Goal: Transaction & Acquisition: Purchase product/service

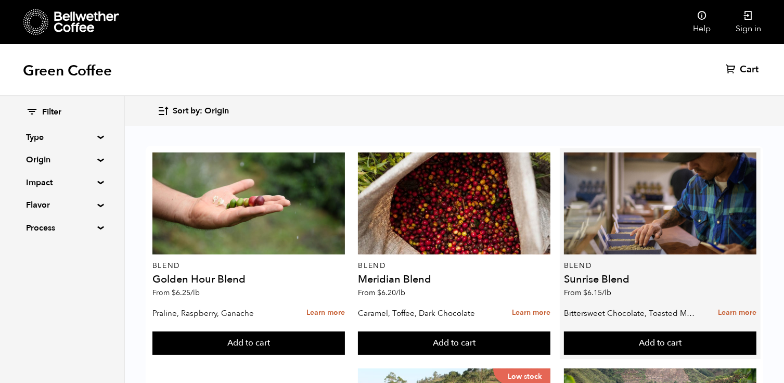
scroll to position [1076, 0]
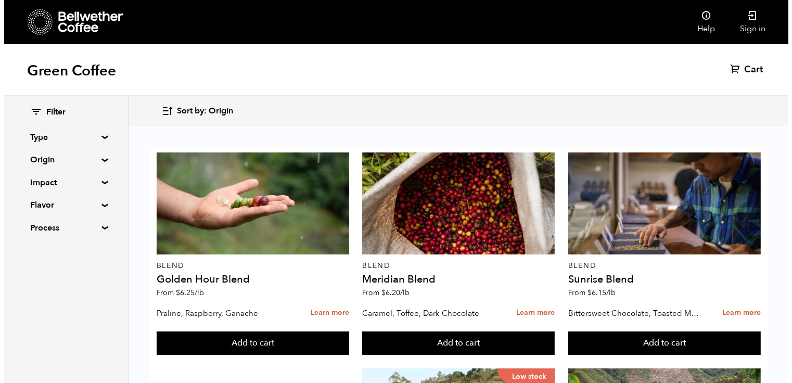
scroll to position [1076, 0]
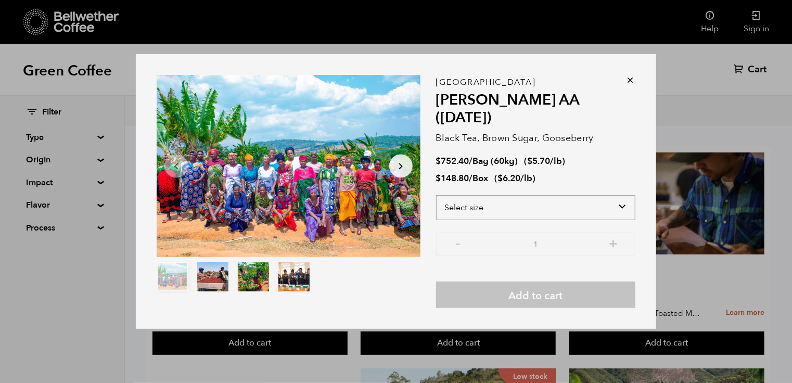
click at [623, 200] on select "Select size Bag (60kg) (132 lbs) Box (24 lbs)" at bounding box center [535, 207] width 199 height 25
select select "box"
click at [436, 195] on select "Select size Bag (60kg) (132 lbs) Box (24 lbs)" at bounding box center [535, 207] width 199 height 25
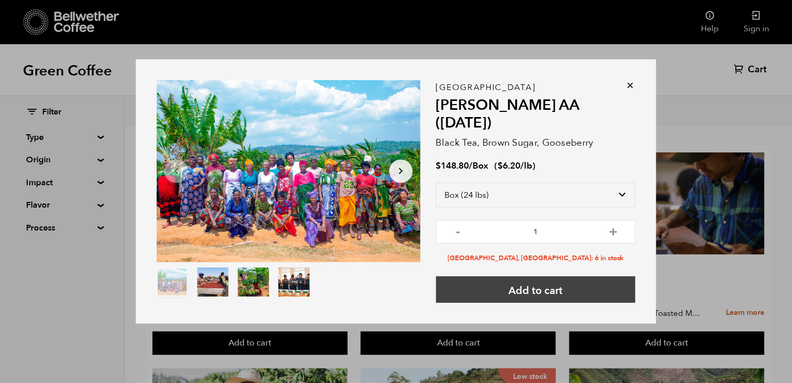
click at [588, 276] on button "Add to cart" at bounding box center [535, 289] width 199 height 27
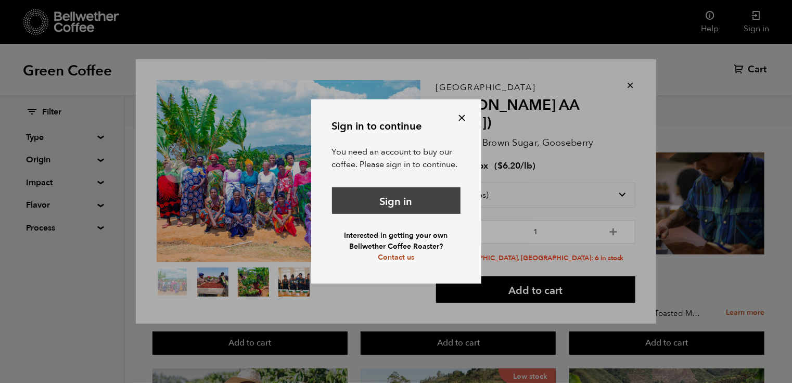
click at [433, 206] on link "Sign in" at bounding box center [396, 200] width 129 height 27
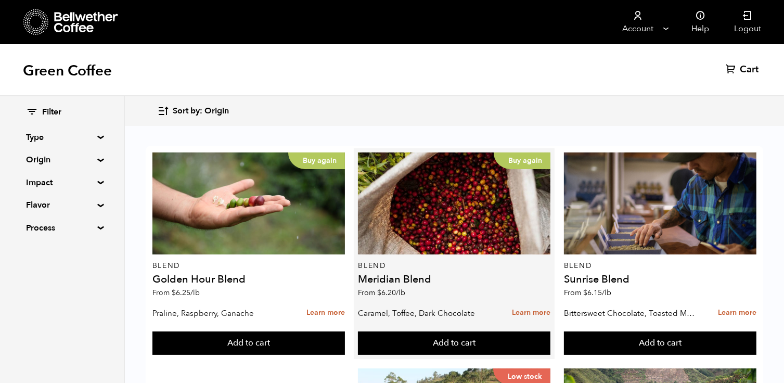
scroll to position [498, 0]
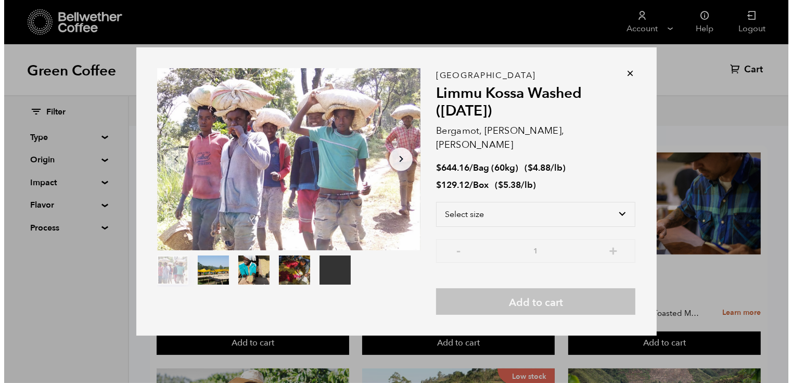
scroll to position [498, 0]
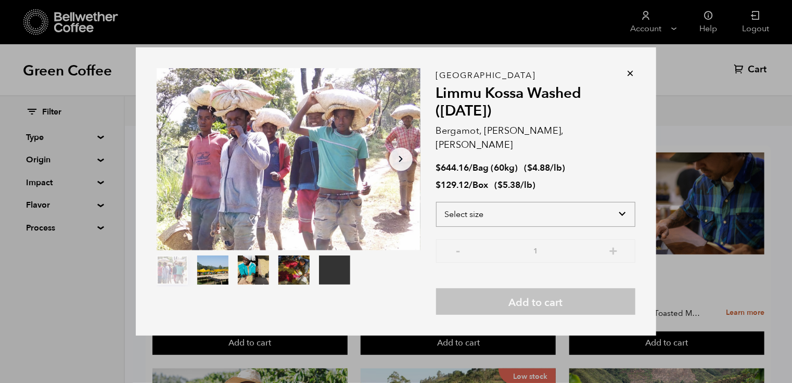
click at [598, 209] on select "Select size Bag (60kg) (132 lbs) Box (24 lbs)" at bounding box center [535, 214] width 199 height 25
select select "box"
click at [436, 202] on select "Select size Bag (60kg) (132 lbs) Box (24 lbs)" at bounding box center [535, 214] width 199 height 25
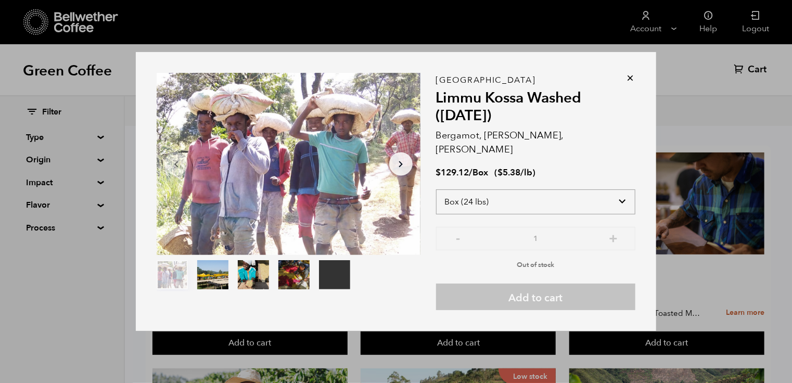
click at [619, 191] on select "Select size Bag (60kg) (132 lbs) Box (24 lbs)" at bounding box center [535, 201] width 199 height 25
click at [436, 189] on select "Select size Bag (60kg) (132 lbs) Box (24 lbs)" at bounding box center [535, 201] width 199 height 25
click at [632, 83] on icon at bounding box center [630, 78] width 10 height 10
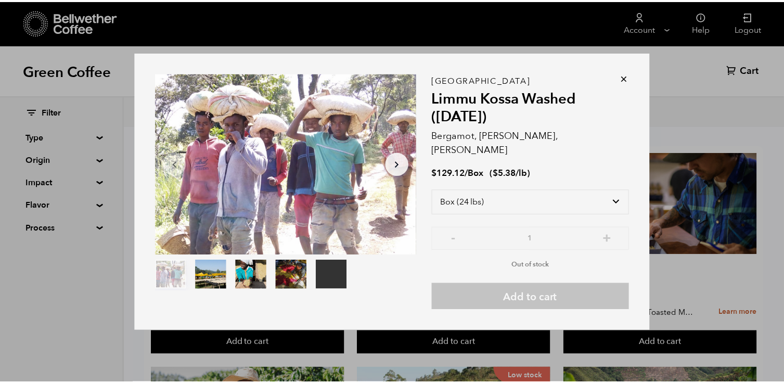
scroll to position [498, 0]
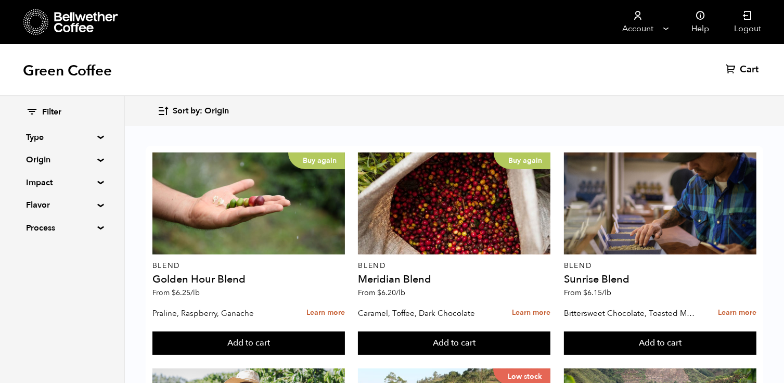
click at [626, 84] on div "Green Coffee Cart (0)" at bounding box center [392, 70] width 784 height 52
click at [679, 76] on div "Green Coffee Cart (0)" at bounding box center [392, 70] width 784 height 52
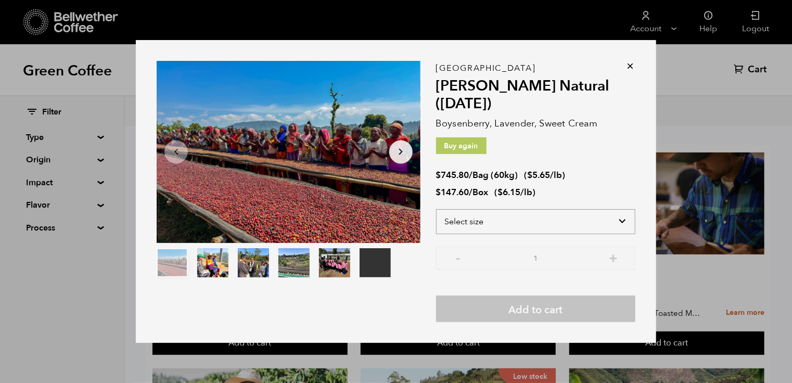
click at [623, 217] on select "Select size Bag (60kg) (132 lbs) Box (24 lbs)" at bounding box center [535, 221] width 199 height 25
select select "box"
click at [436, 209] on select "Select size Bag (60kg) (132 lbs) Box (24 lbs)" at bounding box center [535, 221] width 199 height 25
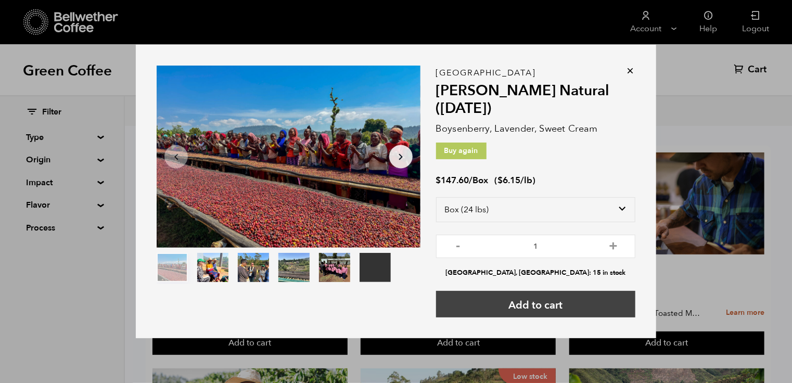
click at [583, 300] on button "Add to cart" at bounding box center [535, 304] width 199 height 27
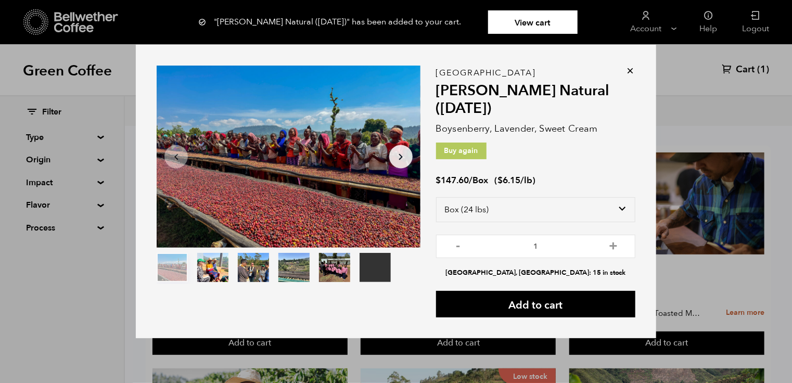
click at [709, 100] on div "Your browser does not support the video tag. Item 1 of 6 Your browser does not …" at bounding box center [396, 191] width 792 height 383
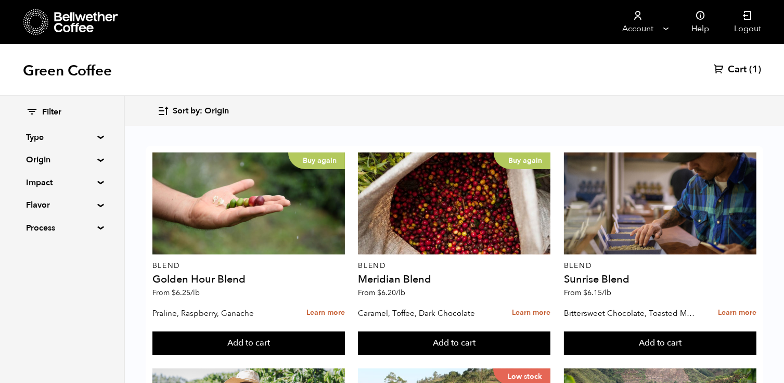
click at [744, 71] on span "Cart" at bounding box center [737, 70] width 19 height 12
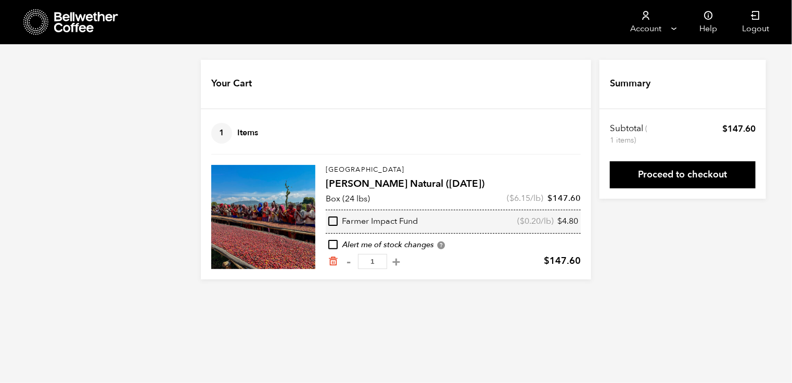
click at [57, 20] on icon at bounding box center [86, 22] width 65 height 21
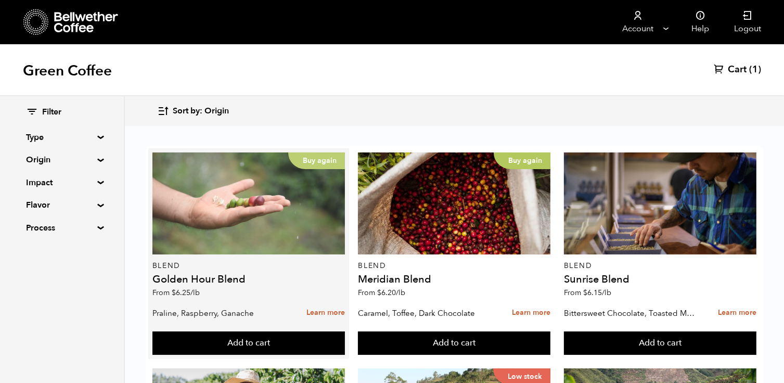
scroll to position [1076, 0]
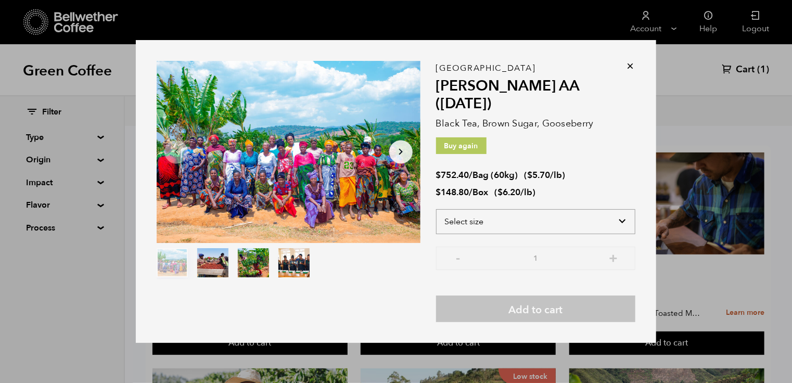
click at [623, 216] on select "Select size Bag (60kg) (132 lbs) Box (24 lbs)" at bounding box center [535, 221] width 199 height 25
select select "box"
click at [436, 209] on select "Select size Bag (60kg) (132 lbs) Box (24 lbs)" at bounding box center [535, 221] width 199 height 25
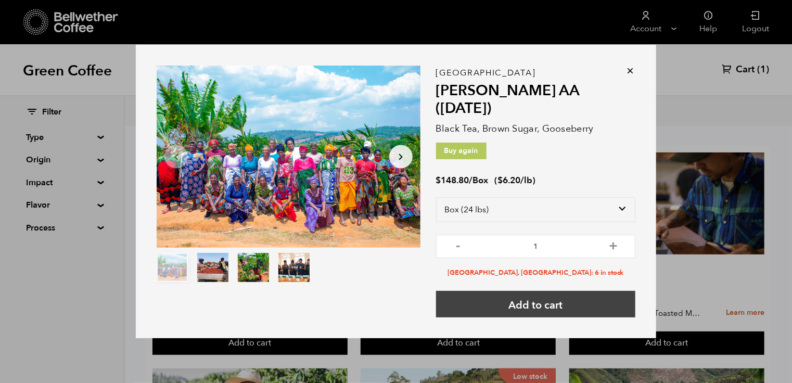
click at [589, 293] on button "Add to cart" at bounding box center [535, 304] width 199 height 27
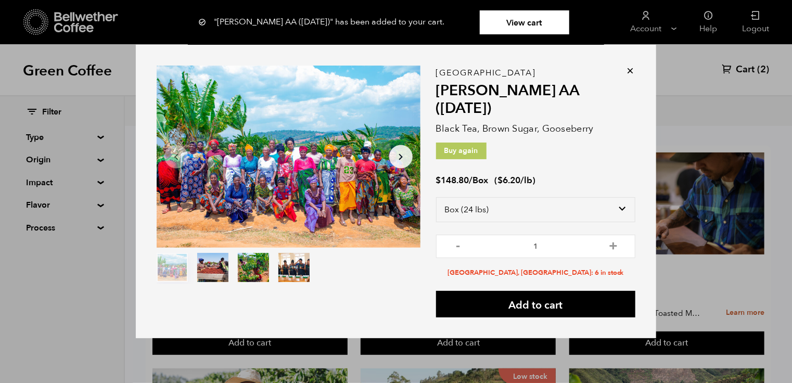
click at [681, 270] on div "Item 1 of 4 Arrow Left Arrow Right item 0 item 1 item 2 item 3 Item 1 of 4 "Usa…" at bounding box center [396, 191] width 792 height 383
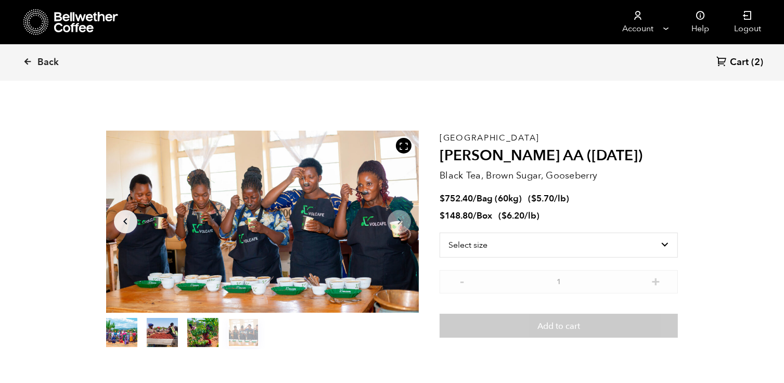
scroll to position [2, 0]
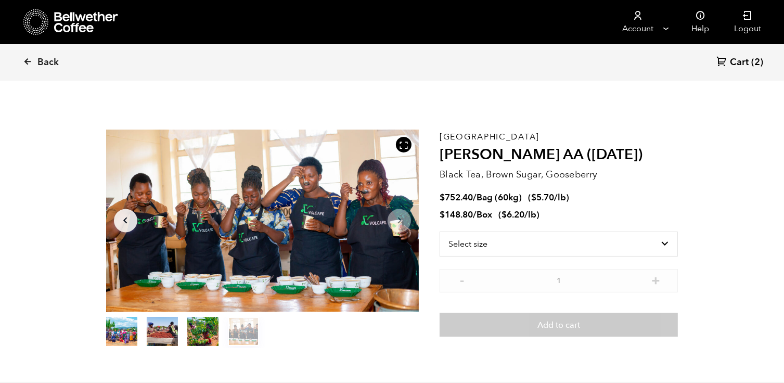
click at [171, 326] on button "item 1" at bounding box center [162, 333] width 31 height 29
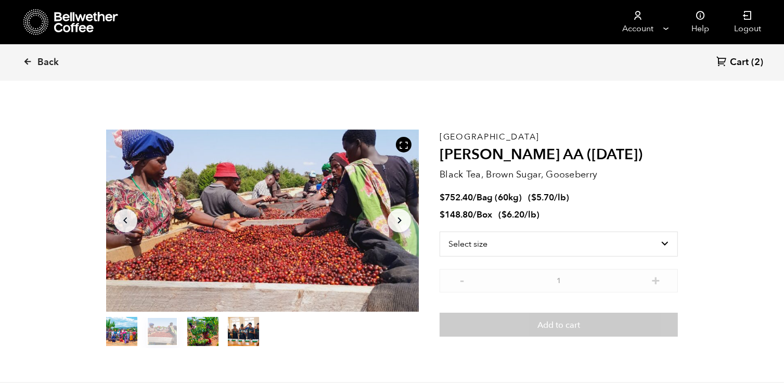
click at [197, 328] on button "item 2" at bounding box center [202, 333] width 31 height 29
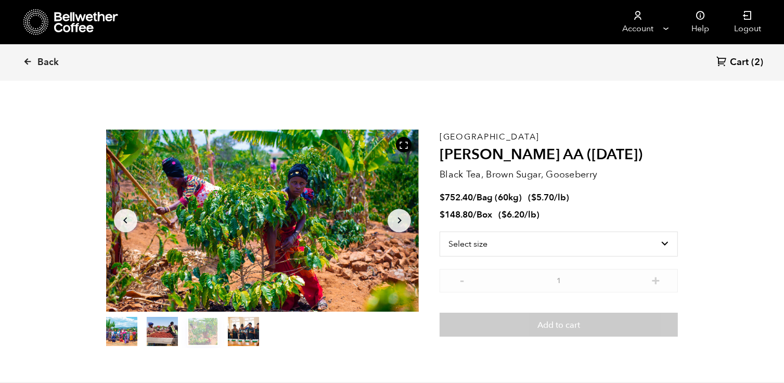
click at [232, 335] on button "item 3" at bounding box center [243, 333] width 31 height 29
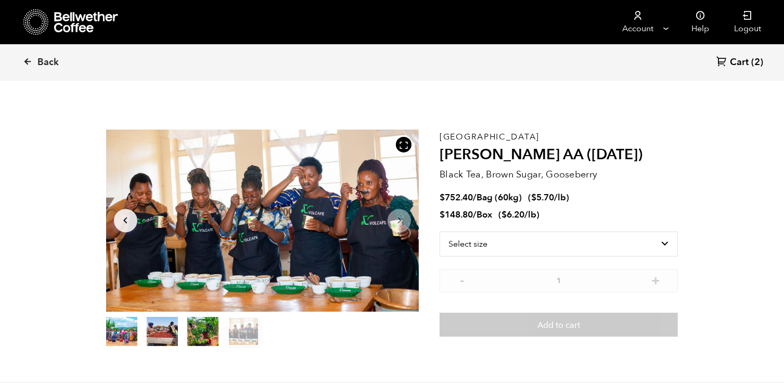
click at [124, 328] on button "item 0" at bounding box center [121, 333] width 31 height 29
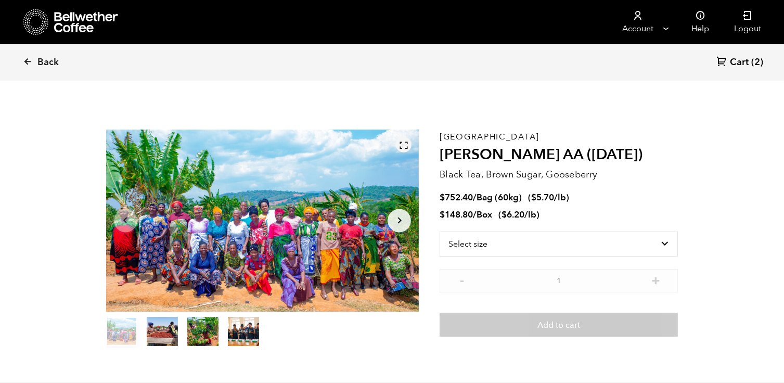
click at [398, 143] on div at bounding box center [404, 145] width 16 height 16
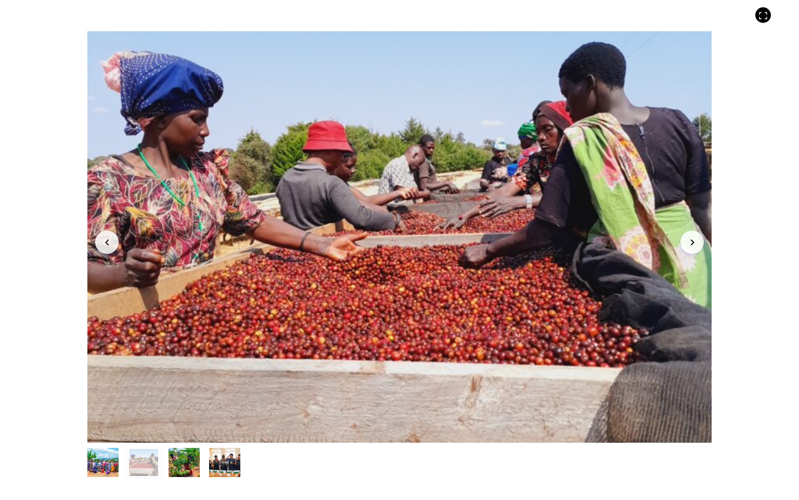
click at [695, 249] on button "Arrow Right" at bounding box center [692, 242] width 23 height 23
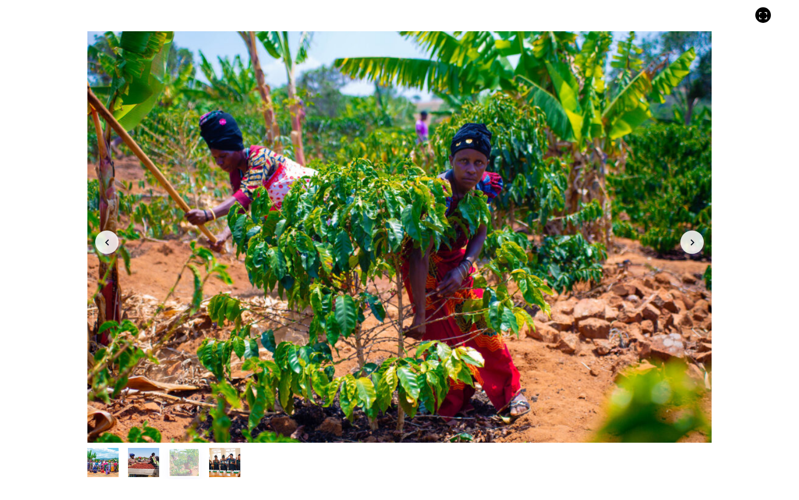
click at [695, 249] on button "Arrow Right" at bounding box center [692, 242] width 23 height 23
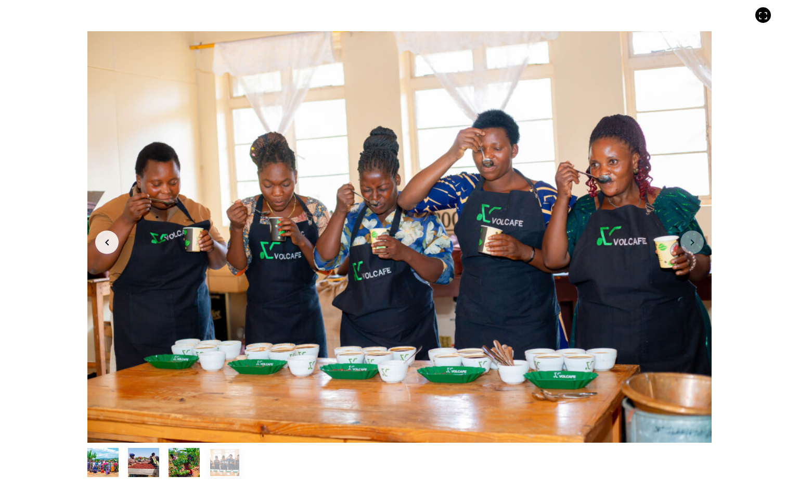
click at [117, 244] on button "Arrow Left" at bounding box center [106, 242] width 23 height 23
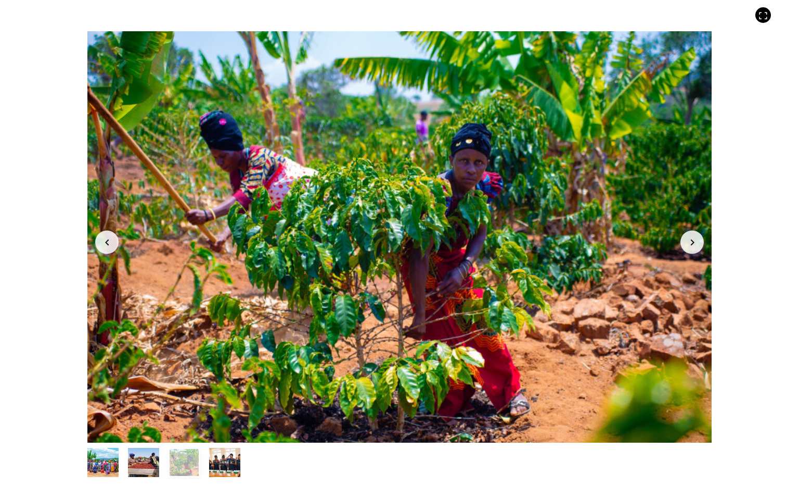
click at [117, 244] on button "Arrow Left" at bounding box center [106, 242] width 23 height 23
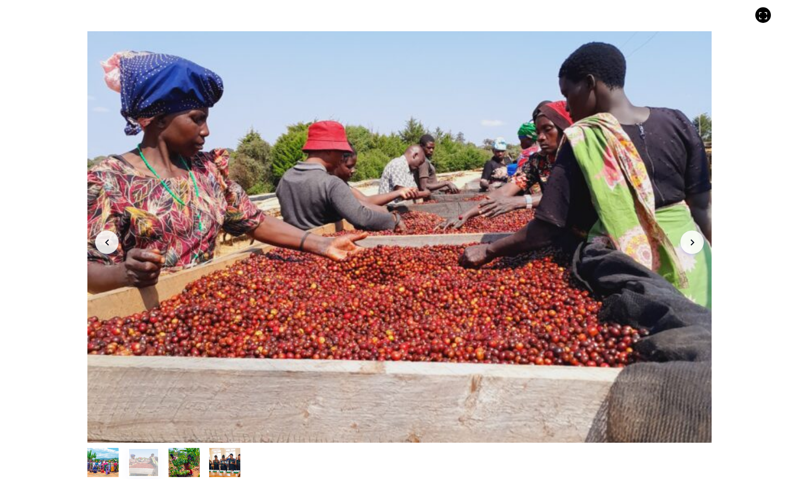
click at [117, 244] on button "Arrow Left" at bounding box center [106, 242] width 23 height 23
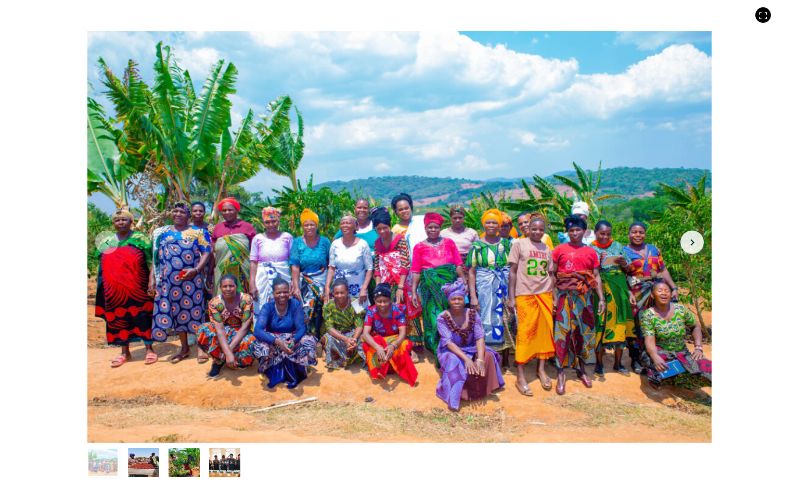
click at [691, 242] on icon "Arrow Right" at bounding box center [693, 242] width 12 height 12
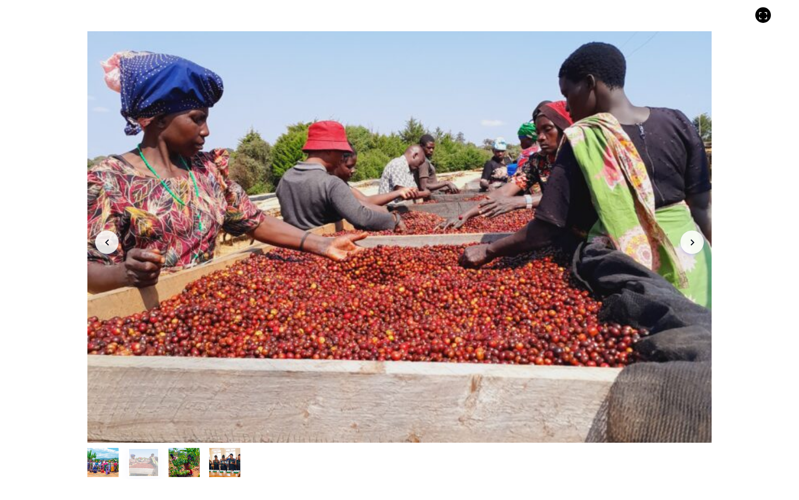
click at [691, 242] on icon "Arrow Right" at bounding box center [693, 242] width 12 height 12
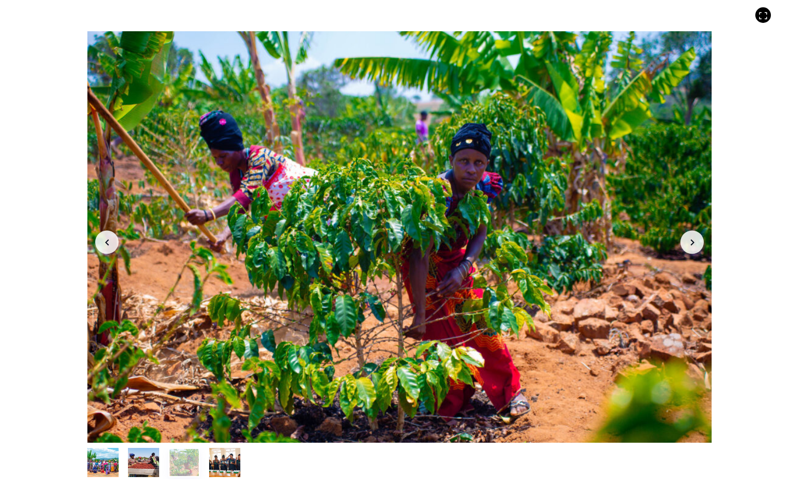
click at [690, 245] on icon "Arrow Right" at bounding box center [693, 242] width 12 height 12
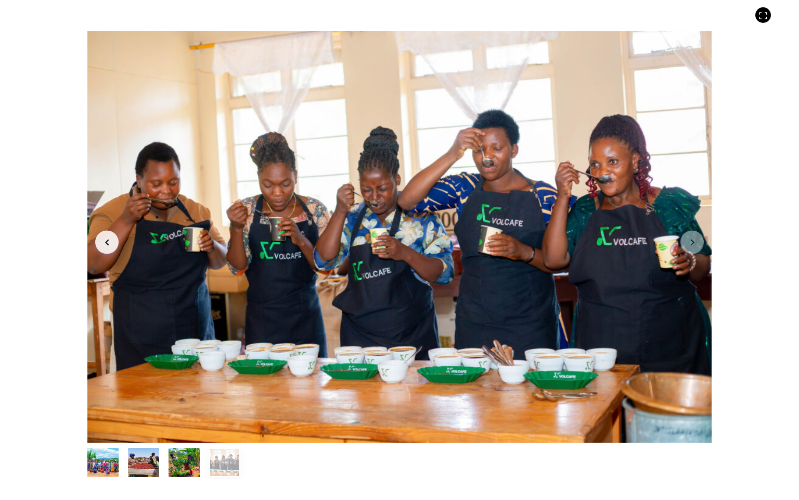
click at [108, 243] on icon "Arrow Left" at bounding box center [107, 242] width 12 height 12
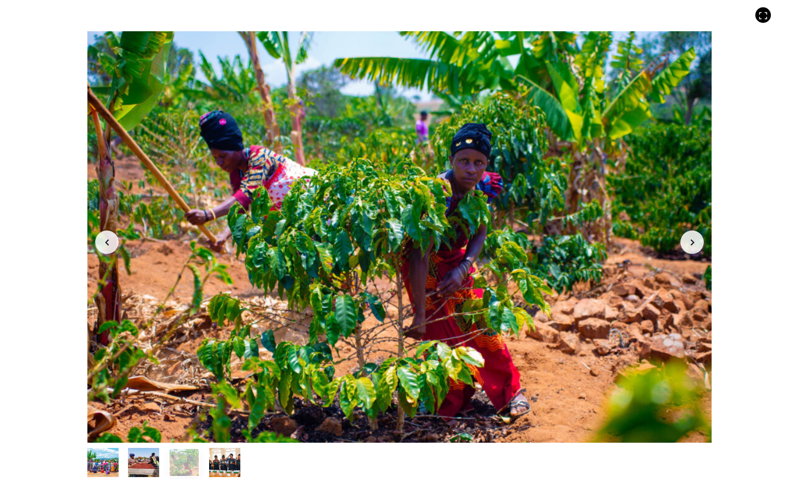
click at [108, 243] on icon "Arrow Left" at bounding box center [107, 242] width 12 height 12
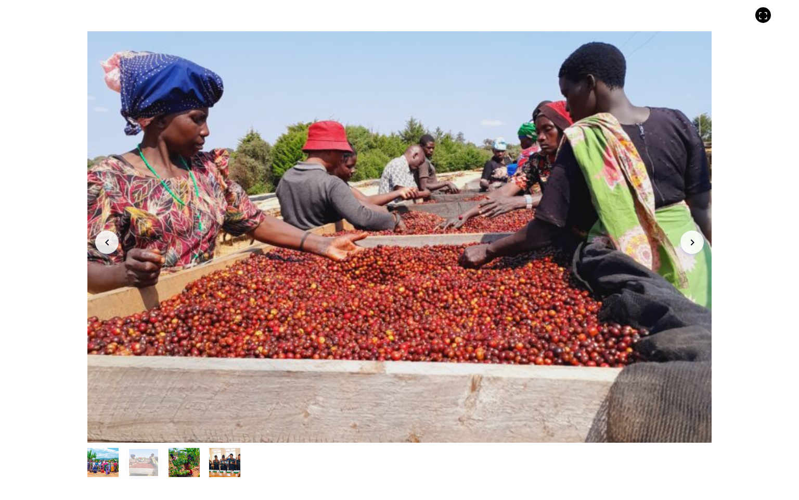
click at [108, 243] on icon "Arrow Left" at bounding box center [107, 242] width 12 height 12
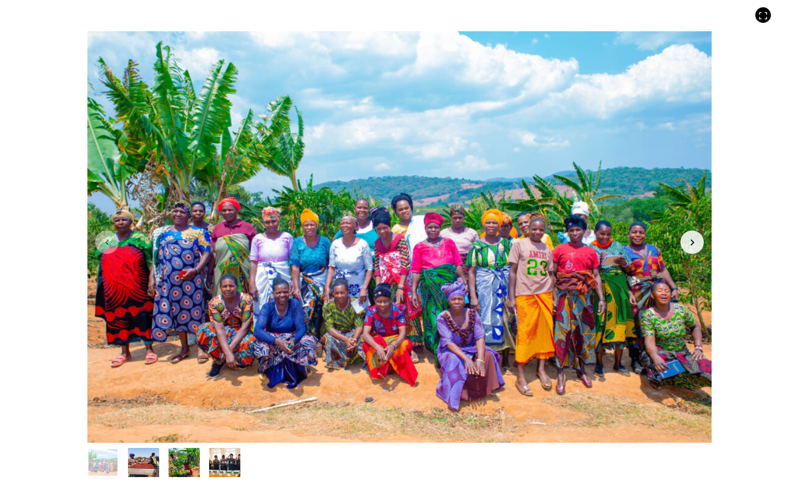
click at [106, 242] on icon "button" at bounding box center [107, 242] width 4 height 6
click at [694, 246] on icon "Arrow Right" at bounding box center [693, 242] width 12 height 12
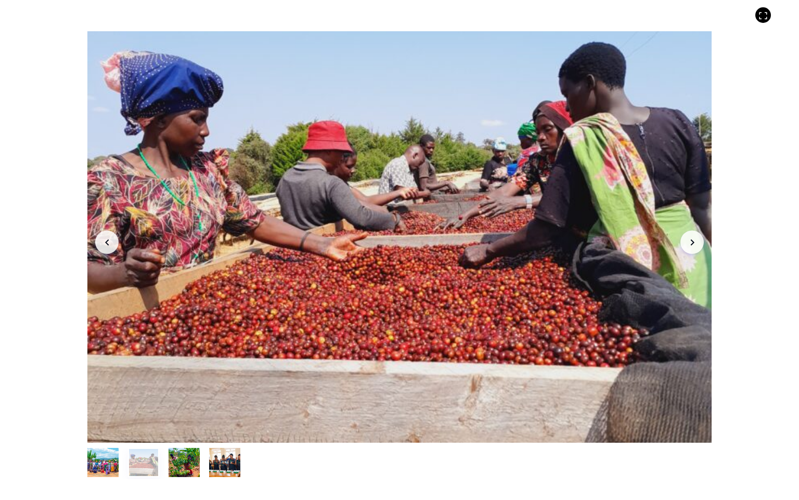
click at [460, 383] on div at bounding box center [399, 236] width 625 height 411
click at [693, 244] on icon "Arrow Right" at bounding box center [693, 242] width 12 height 12
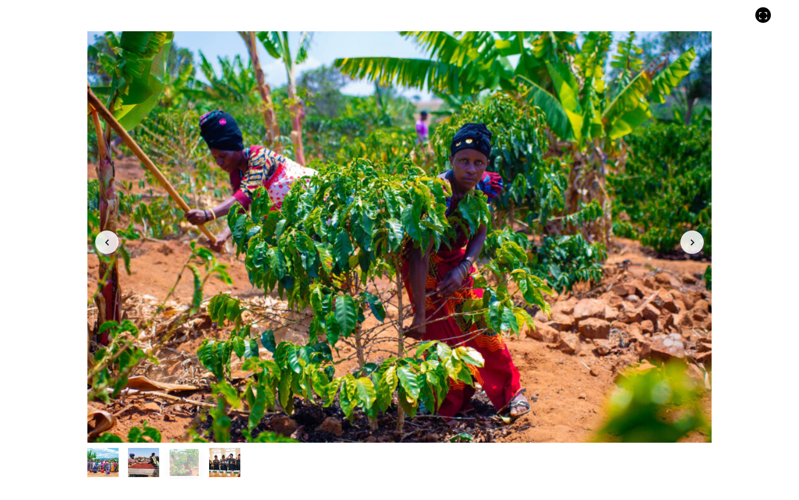
click at [693, 244] on icon "Arrow Right" at bounding box center [693, 242] width 12 height 12
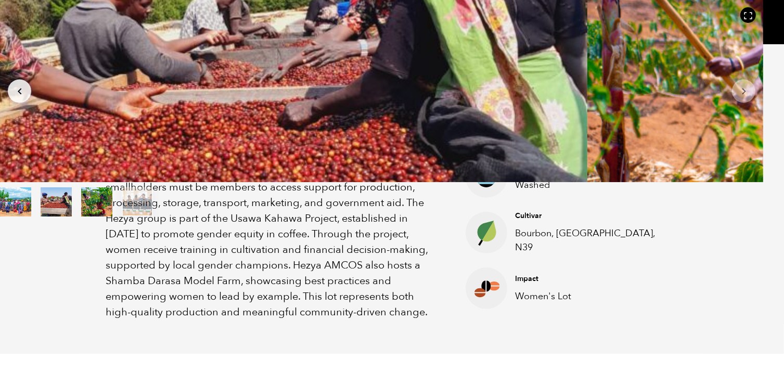
scroll to position [324, 0]
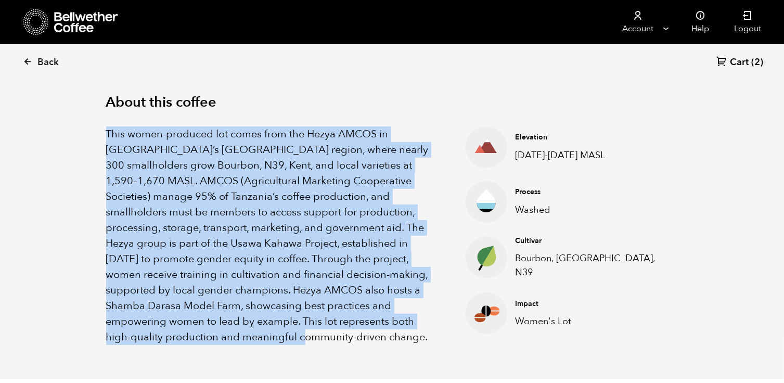
drag, startPoint x: 101, startPoint y: 131, endPoint x: 426, endPoint y: 323, distance: 377.3
click at [426, 323] on div "About this coffee This women-produced lot comes from the Hezya AMCOS in Tanzani…" at bounding box center [392, 219] width 625 height 319
copy p "This women-produced lot comes from the Hezya AMCOS in Tanzania’s Mbozi region, …"
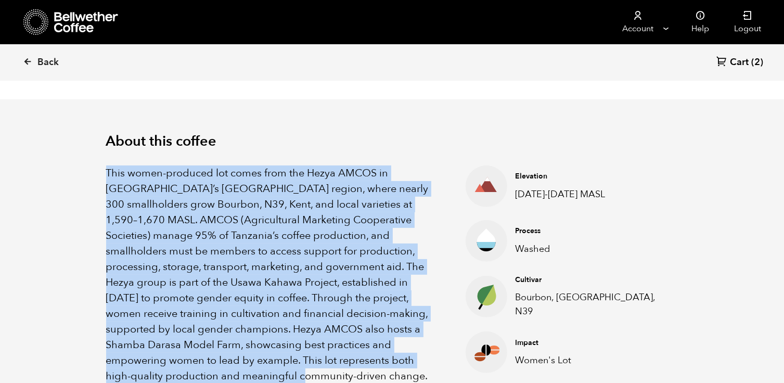
scroll to position [213, 0]
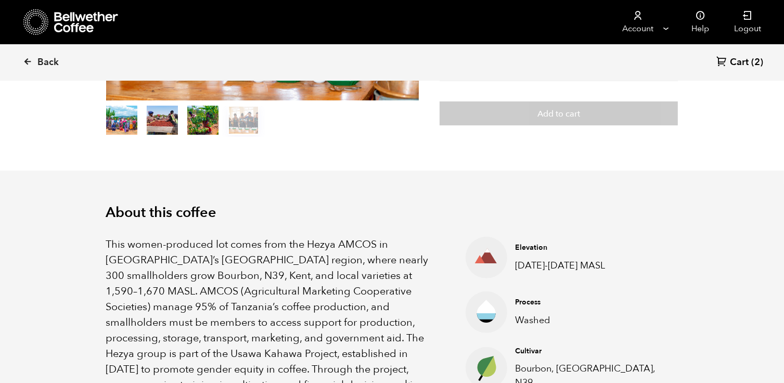
click at [432, 145] on section "Item 4 of 4 Arrow Left Arrow Right item 0 item 1 item 2 item 3 Item 4 of 4 Tanz…" at bounding box center [392, 27] width 625 height 286
click at [759, 60] on span "(2)" at bounding box center [758, 62] width 12 height 12
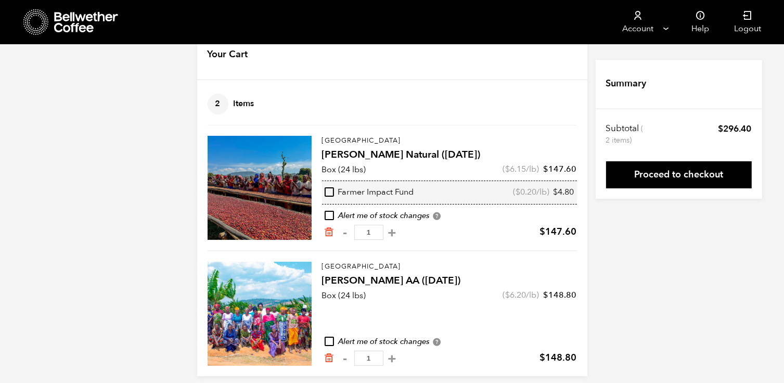
scroll to position [38, 0]
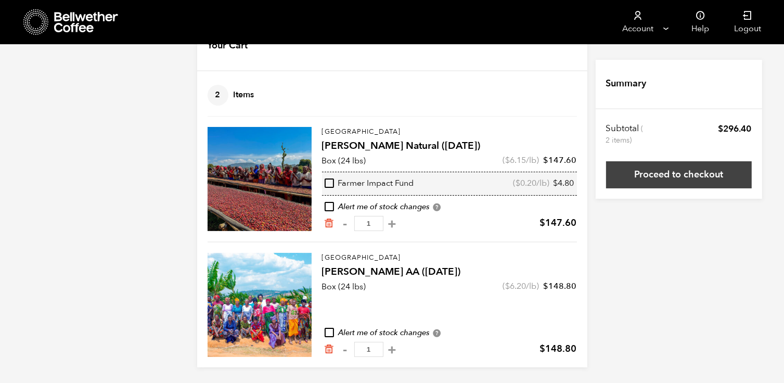
click at [668, 183] on link "Proceed to checkout" at bounding box center [679, 174] width 146 height 27
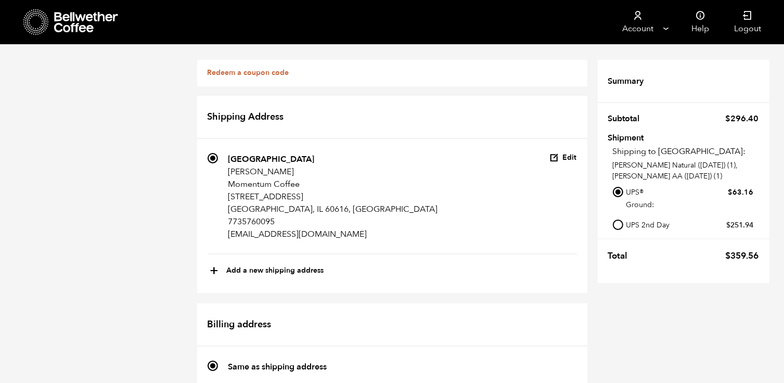
scroll to position [576, 0]
